Goal: Task Accomplishment & Management: Manage account settings

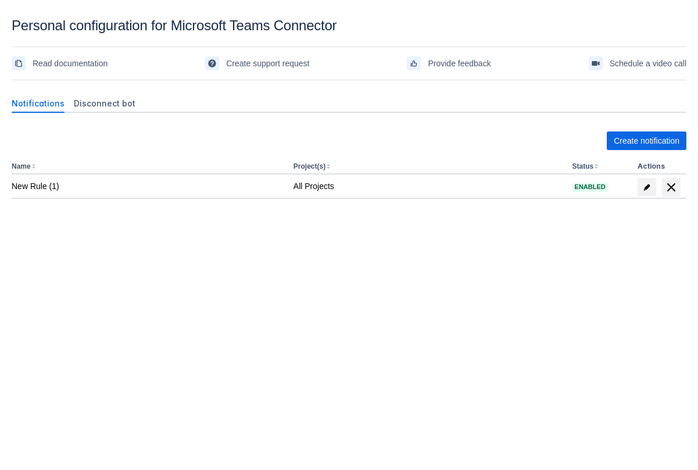
click at [137, 100] on div "Notifications Disconnect bot" at bounding box center [347, 103] width 680 height 19
click at [110, 103] on span "Disconnect bot" at bounding box center [105, 104] width 62 height 12
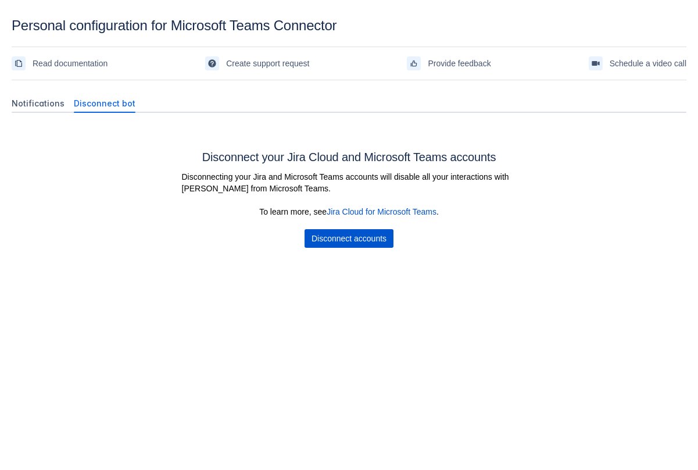
click at [365, 239] on span "Disconnect accounts" at bounding box center [349, 238] width 75 height 19
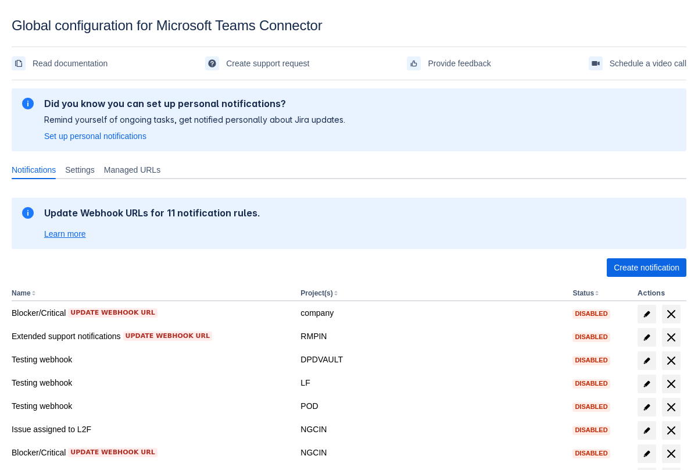
scroll to position [160, 0]
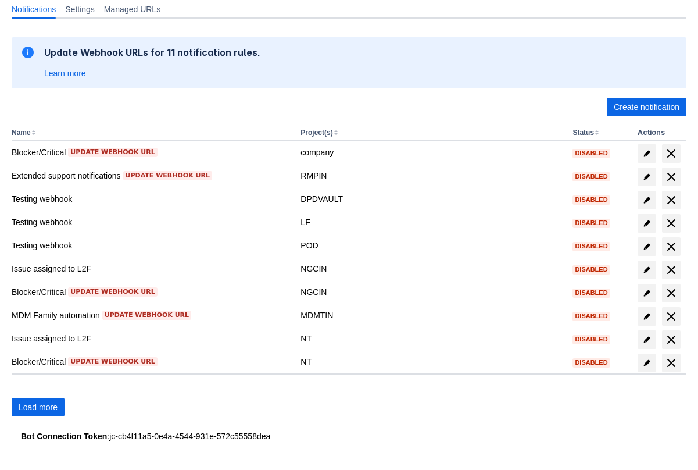
drag, startPoint x: 112, startPoint y: 436, endPoint x: 325, endPoint y: 441, distance: 213.5
click at [325, 441] on div "Bot Connection Token : jc-cb4f11a5-0e4a-4544-931e-572c55558dea" at bounding box center [349, 436] width 656 height 12
drag, startPoint x: 112, startPoint y: 434, endPoint x: 298, endPoint y: 422, distance: 187.0
click at [298, 422] on div "Please refresh the page and try again. If the issue persist please contact supp…" at bounding box center [349, 196] width 675 height 545
drag, startPoint x: 112, startPoint y: 436, endPoint x: 297, endPoint y: 444, distance: 185.7
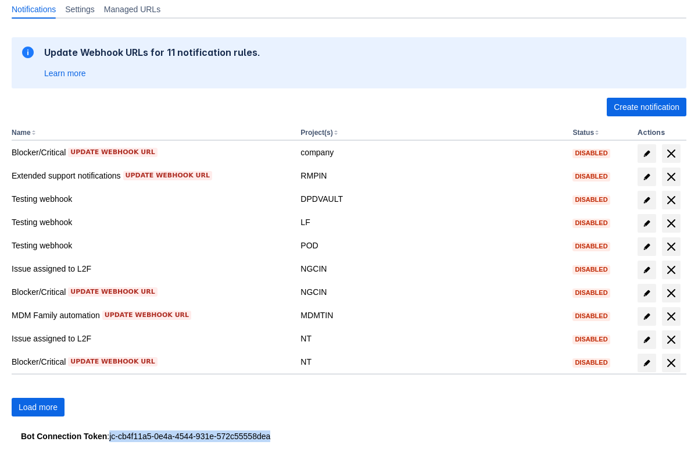
click at [297, 444] on div "Please refresh the page and try again. If the issue persist please contact supp…" at bounding box center [349, 196] width 675 height 545
copy div "jc-cb4f11a5-0e4a-4544-931e-572c55558dea"
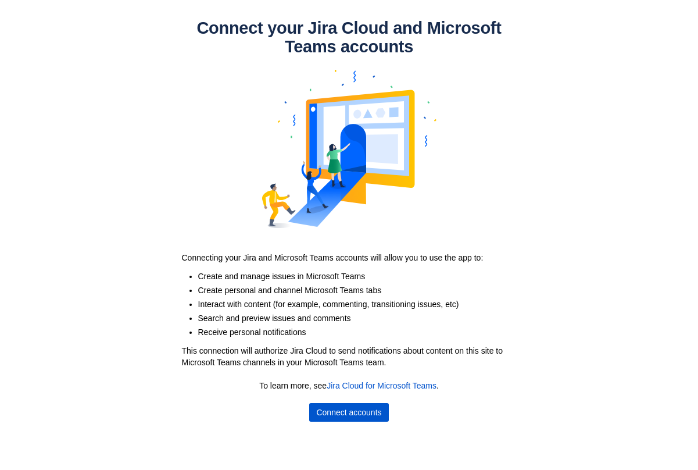
click at [330, 416] on span "Connect accounts" at bounding box center [348, 412] width 65 height 19
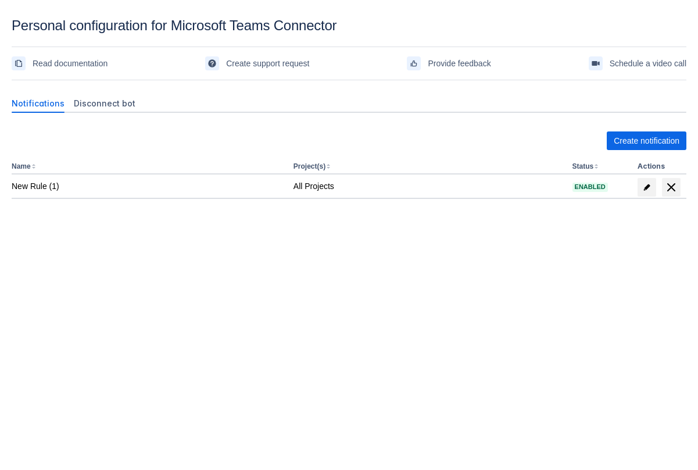
click at [87, 92] on div "Notifications Disconnect bot Create notification Name Project(s) Status Actions…" at bounding box center [349, 179] width 675 height 188
click at [85, 106] on span "Disconnect bot" at bounding box center [105, 104] width 62 height 12
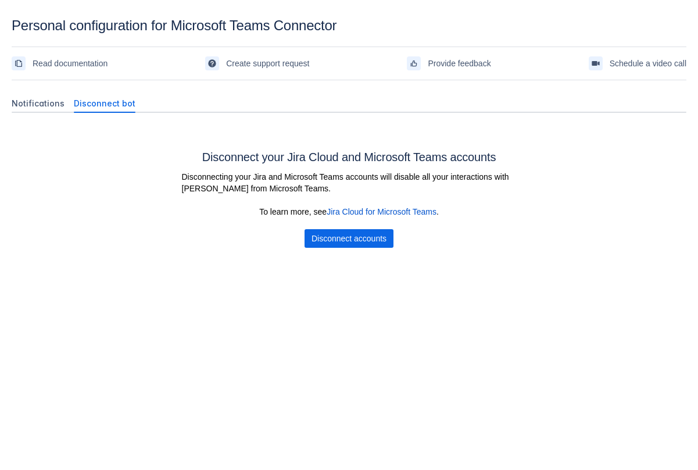
click at [97, 257] on div "Disconnect your Jira Cloud and Microsoft Teams accounts Disconnecting your Jira…" at bounding box center [349, 187] width 675 height 149
